Goal: Subscribe to service/newsletter

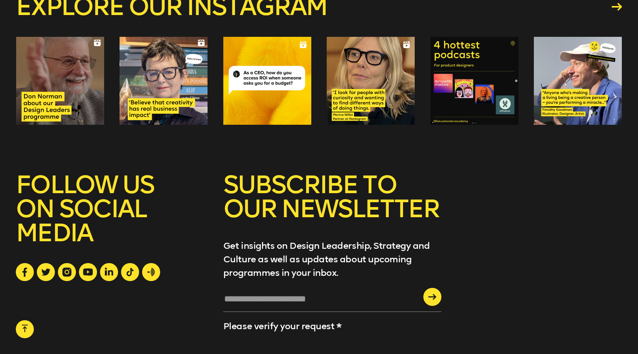
scroll to position [1739, 0]
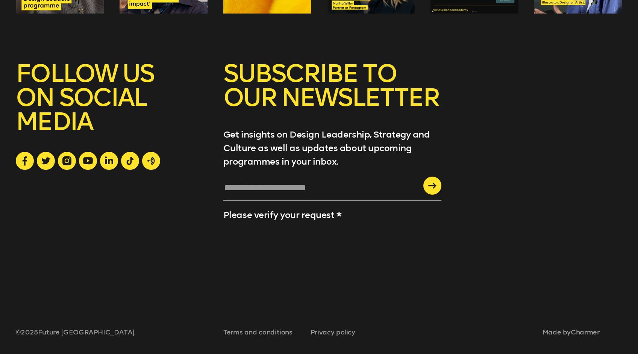
click at [292, 187] on input "text" at bounding box center [332, 190] width 218 height 20
type input "*"
type input "**********"
click at [433, 188] on div "submit" at bounding box center [432, 186] width 18 height 18
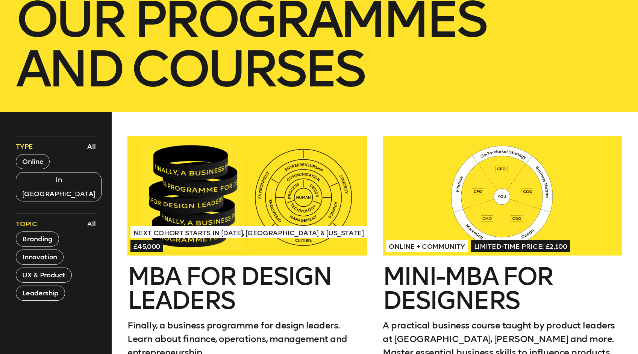
scroll to position [0, 0]
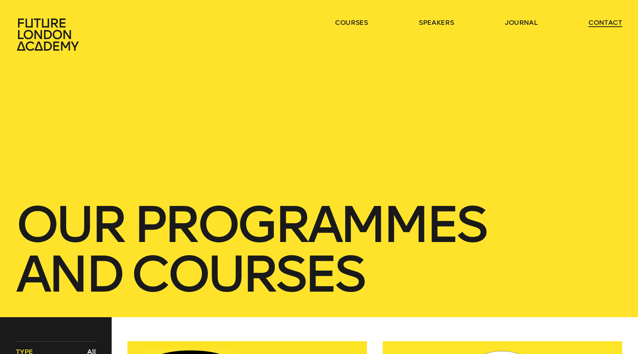
click at [613, 21] on link "contact" at bounding box center [605, 22] width 34 height 9
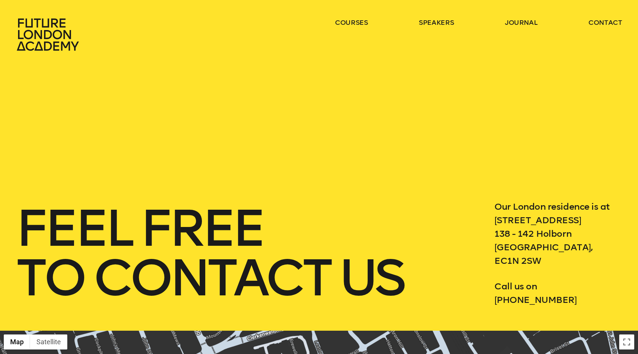
click at [36, 23] on icon at bounding box center [49, 34] width 66 height 33
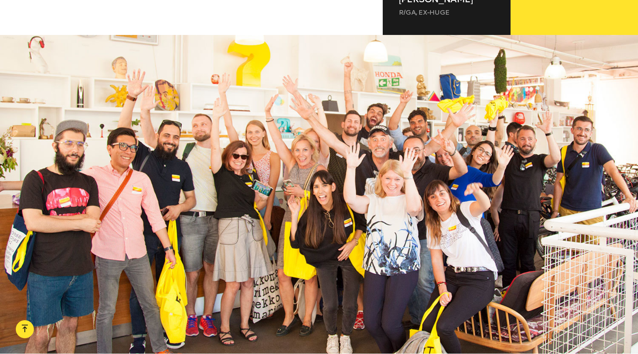
scroll to position [992, 0]
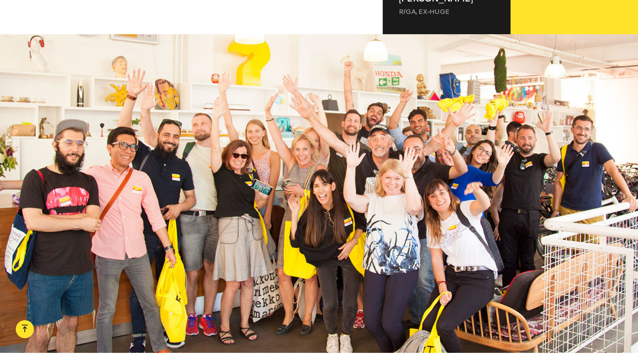
click at [279, 198] on div at bounding box center [319, 193] width 638 height 319
